Goal: Entertainment & Leisure: Consume media (video, audio)

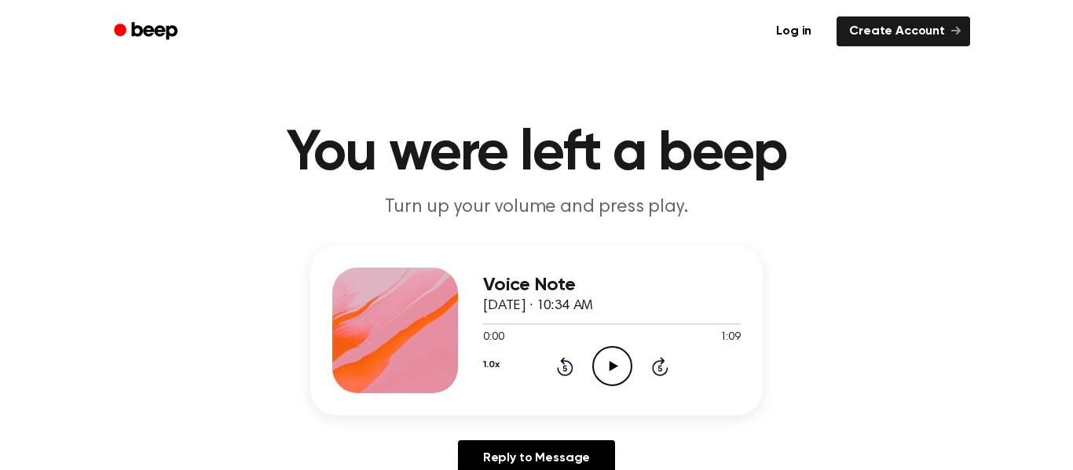
click at [616, 353] on icon "Play Audio" at bounding box center [612, 366] width 40 height 40
click at [621, 365] on icon "Pause Audio" at bounding box center [612, 366] width 40 height 40
click at [615, 367] on icon at bounding box center [613, 366] width 9 height 10
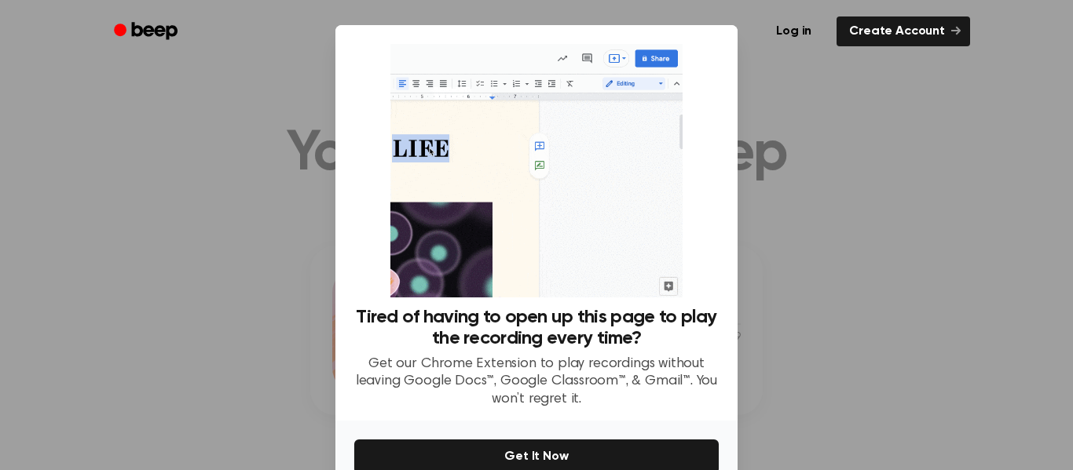
click at [876, 142] on div at bounding box center [536, 235] width 1073 height 470
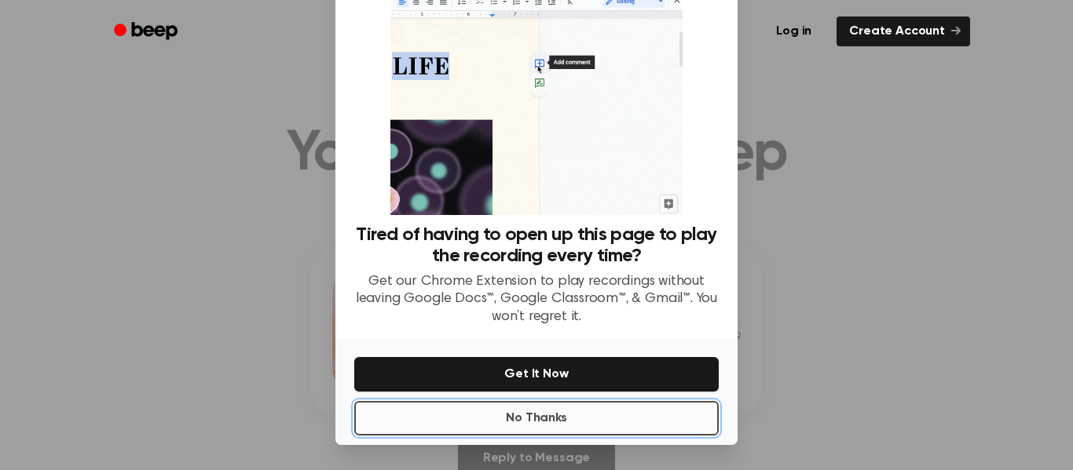
click at [660, 428] on button "No Thanks" at bounding box center [536, 418] width 364 height 35
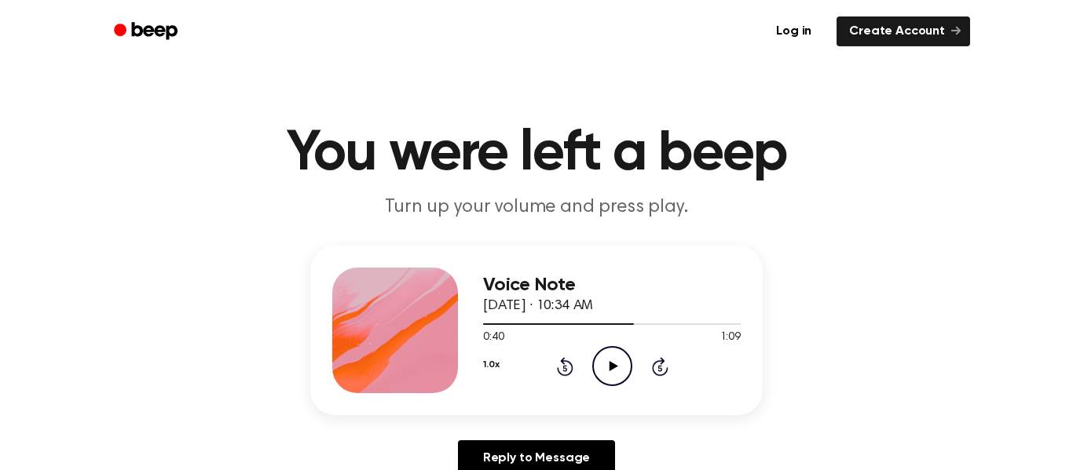
click at [558, 364] on icon "Rewind 5 seconds" at bounding box center [564, 367] width 17 height 20
click at [627, 374] on icon "Play Audio" at bounding box center [612, 366] width 40 height 40
click at [566, 362] on icon at bounding box center [565, 366] width 16 height 19
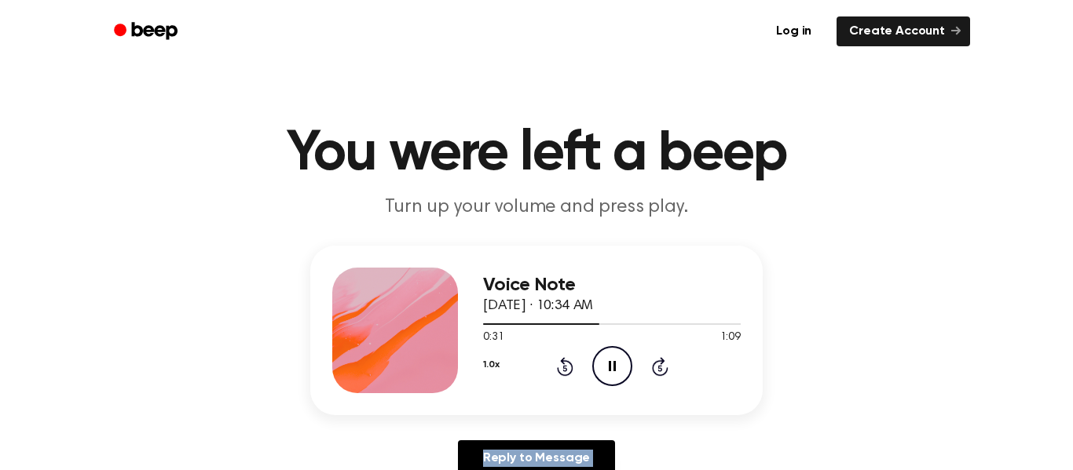
click at [566, 362] on icon at bounding box center [565, 366] width 16 height 19
click at [661, 366] on icon "Skip 5 seconds" at bounding box center [659, 367] width 17 height 20
click at [620, 364] on icon "Play Audio" at bounding box center [612, 366] width 40 height 40
